Goal: Check status: Check status

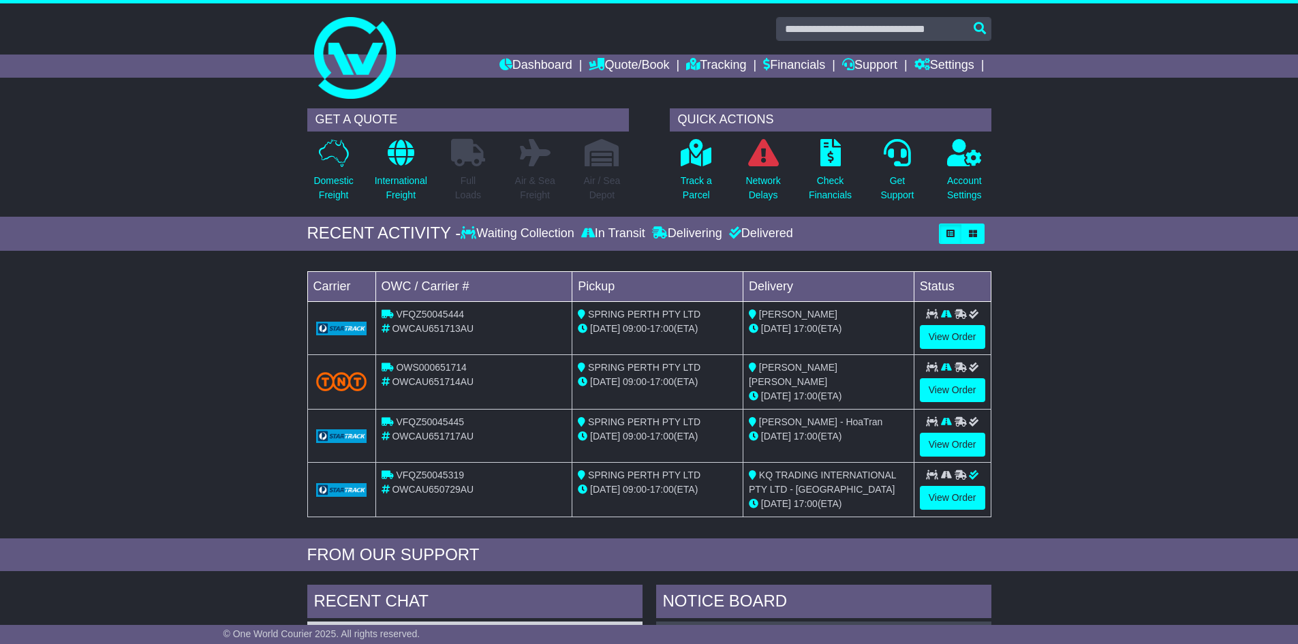
scroll to position [68, 0]
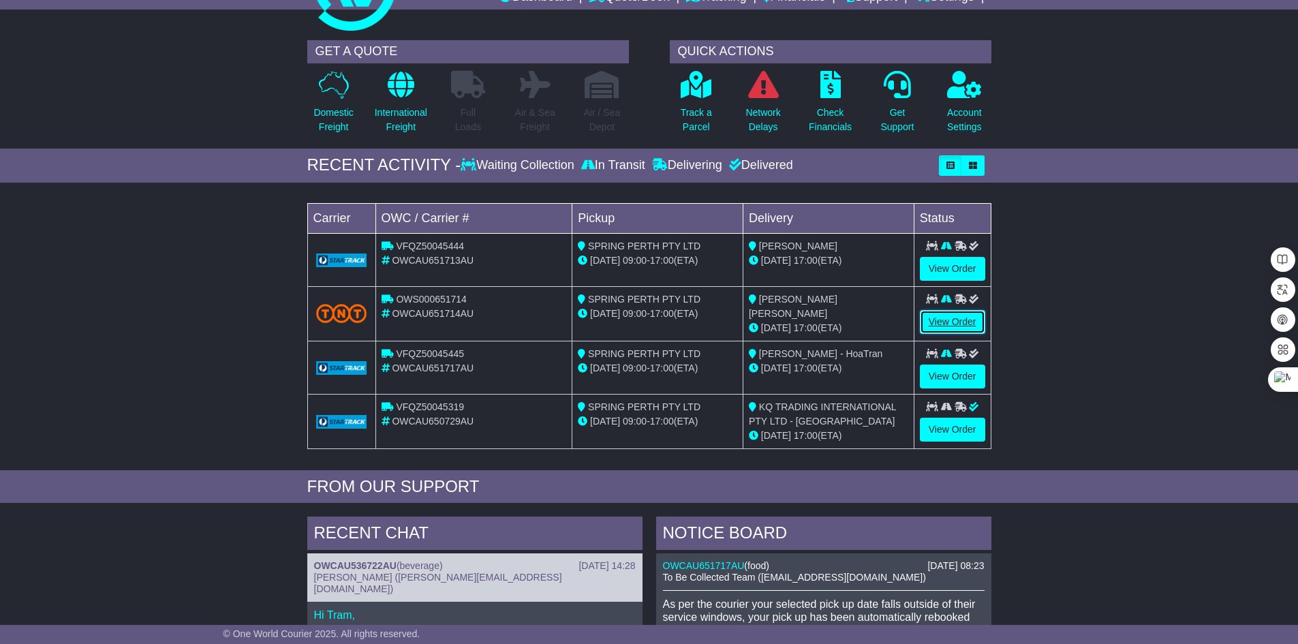
click at [933, 324] on link "View Order" at bounding box center [952, 322] width 65 height 24
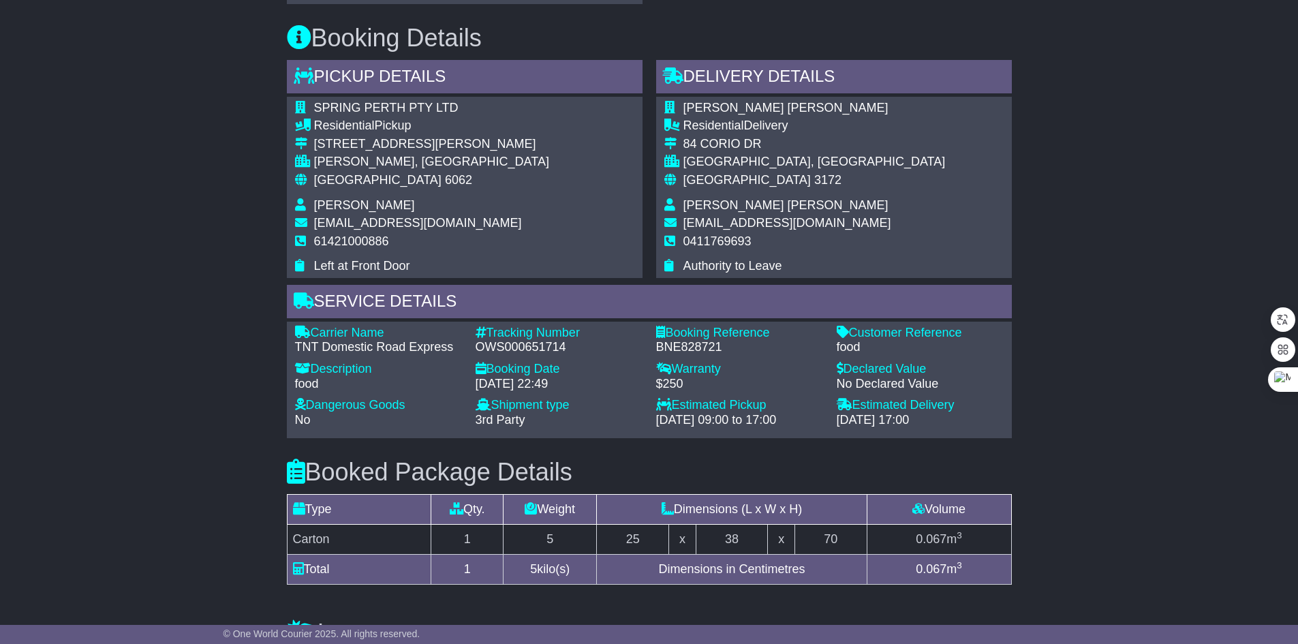
scroll to position [536, 0]
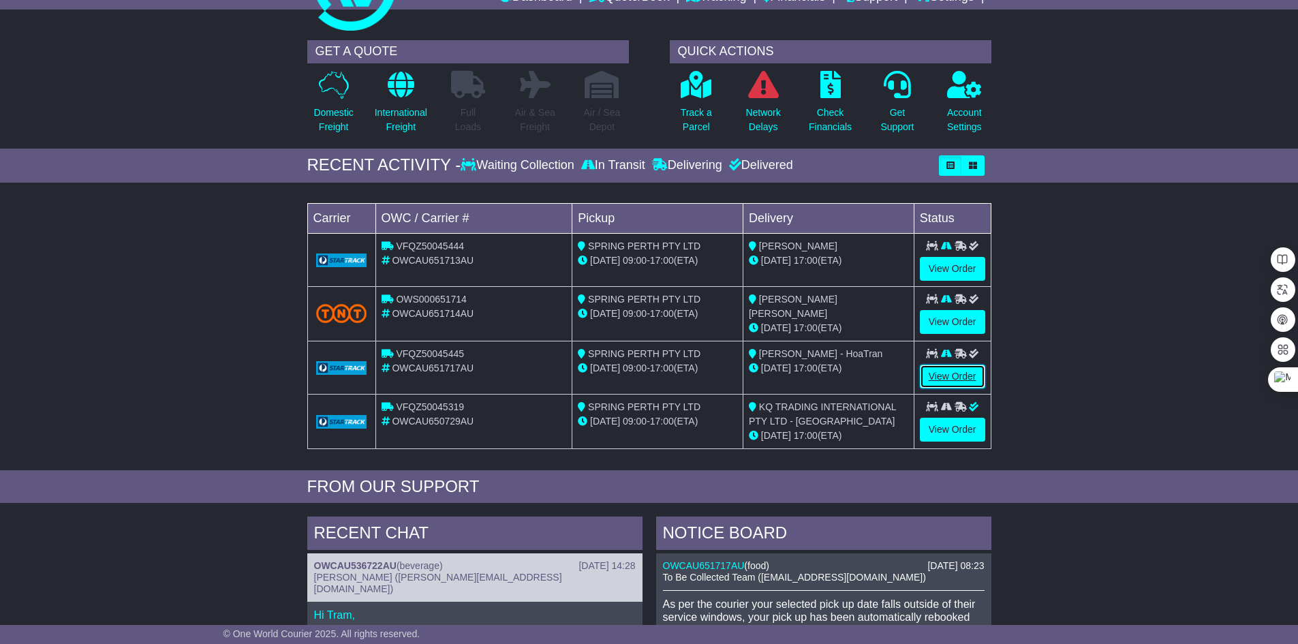
click at [951, 376] on link "View Order" at bounding box center [952, 377] width 65 height 24
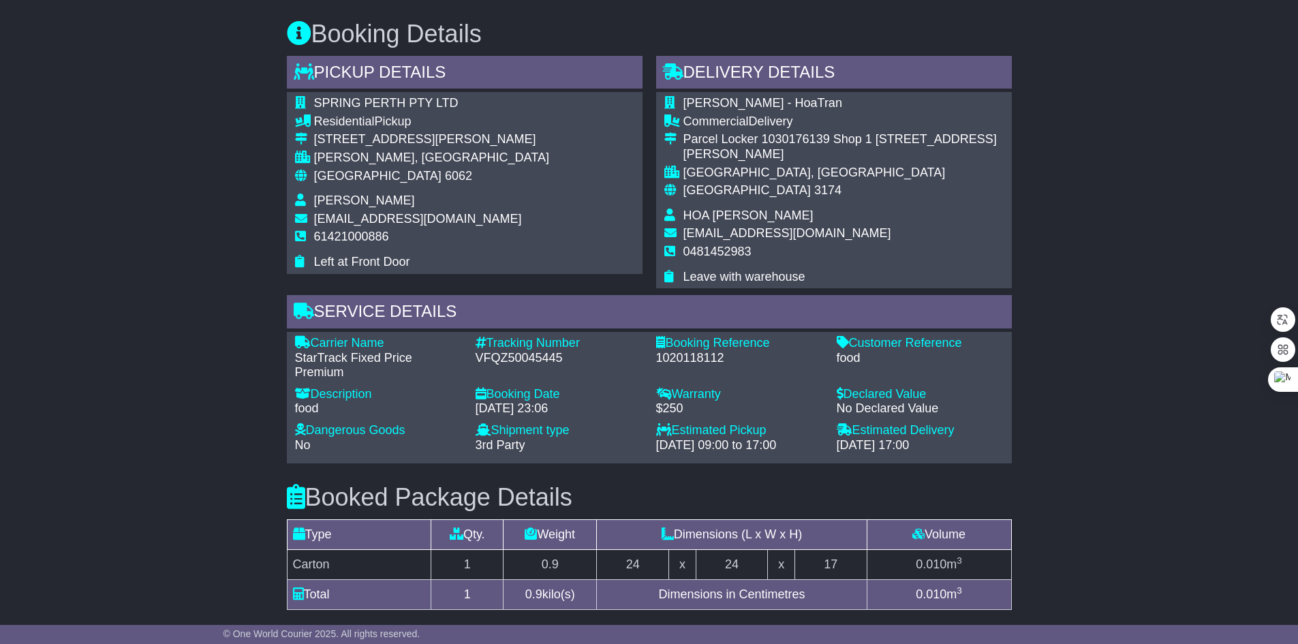
scroll to position [613, 0]
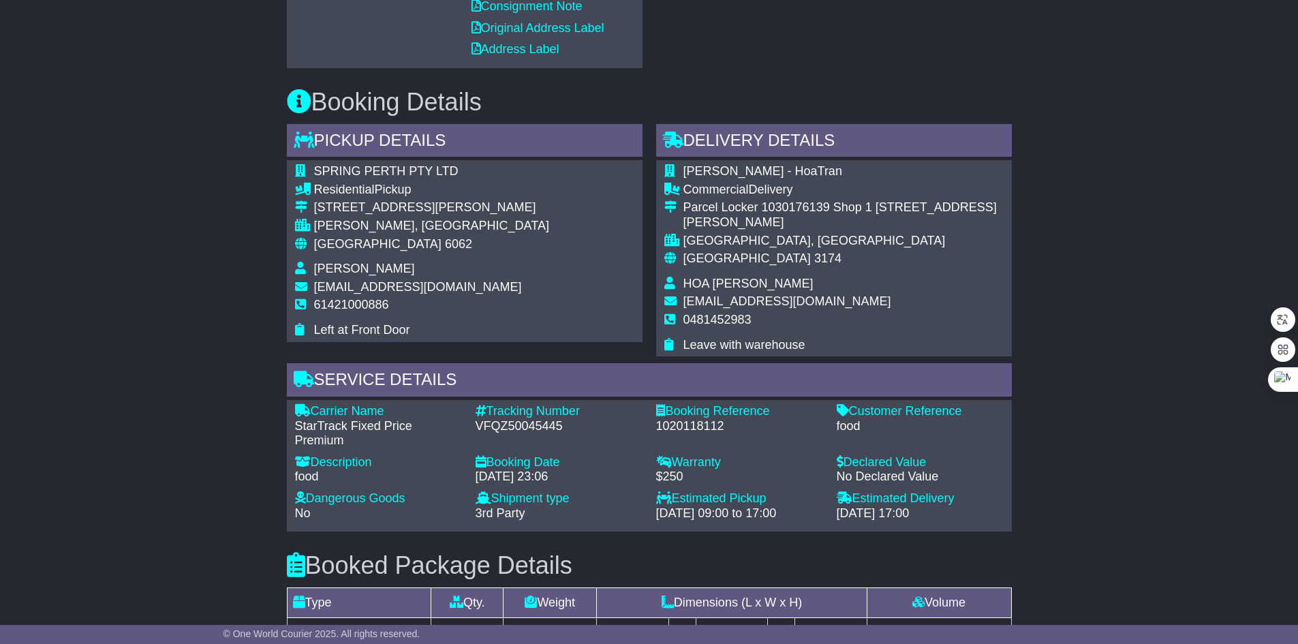
click at [93, 533] on div "Email Download Tracking Pricing Insurance" at bounding box center [649, 339] width 1298 height 1424
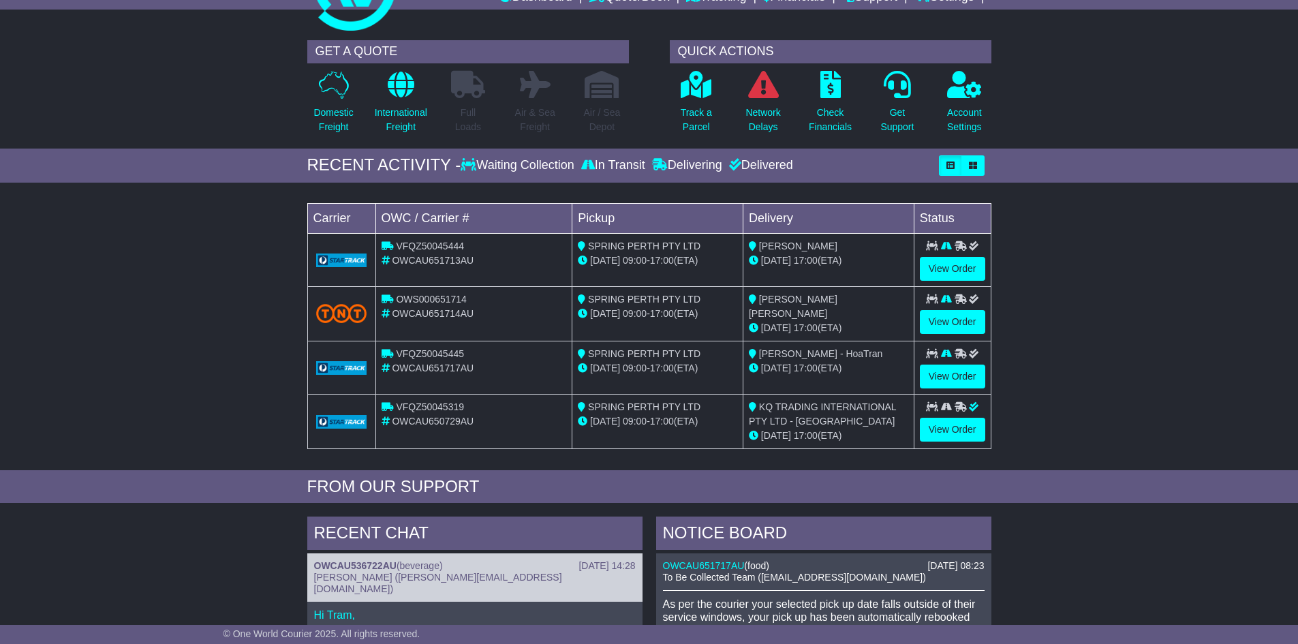
scroll to position [68, 0]
click at [942, 264] on link "View Order" at bounding box center [952, 269] width 65 height 24
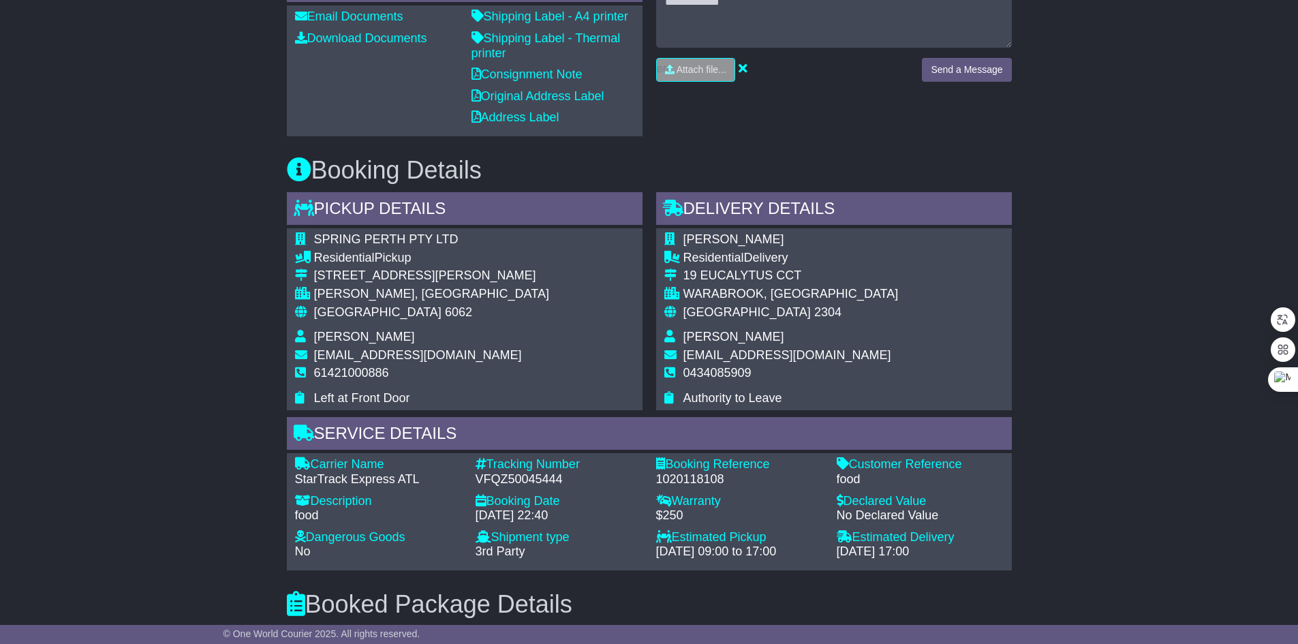
scroll to position [613, 0]
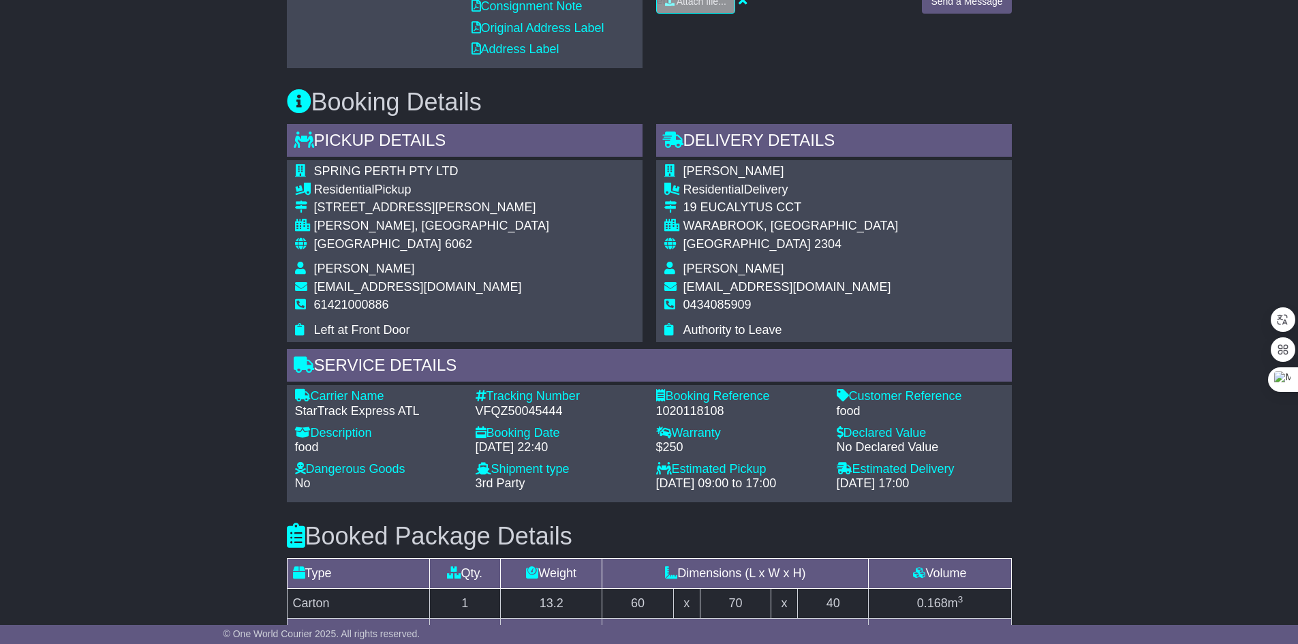
click at [105, 264] on div "Email Download Tracking Pricing Insurance" at bounding box center [649, 339] width 1298 height 1424
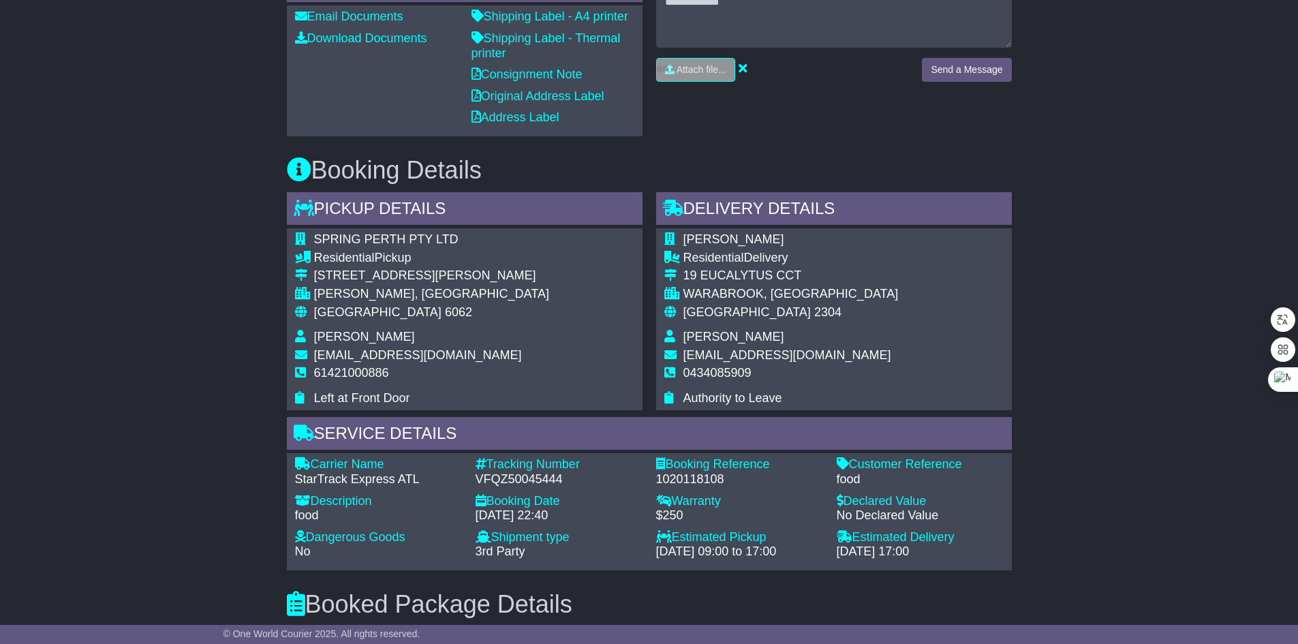
scroll to position [477, 0]
